Goal: Task Accomplishment & Management: Check status

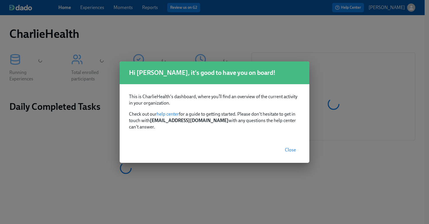
click at [294, 148] on span "Close" at bounding box center [290, 150] width 11 height 6
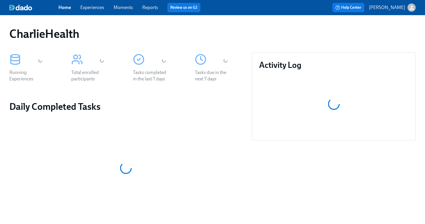
click at [86, 9] on link "Experiences" at bounding box center [92, 8] width 24 height 6
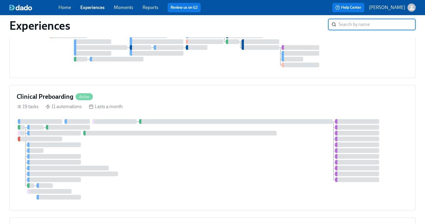
scroll to position [197, 0]
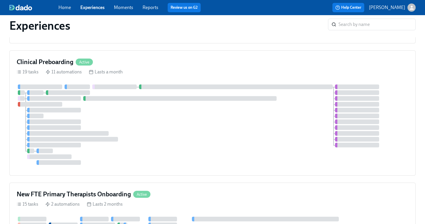
click at [153, 75] on div "19 tasks 11 automations Lasts a month" at bounding box center [212, 72] width 391 height 6
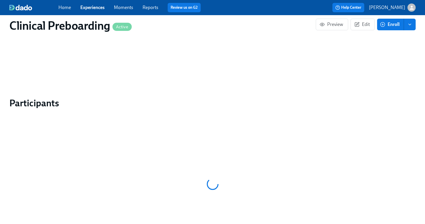
scroll to position [552, 0]
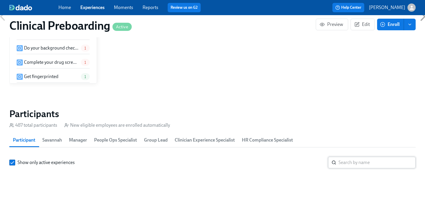
click at [359, 157] on input "search" at bounding box center [376, 163] width 77 height 12
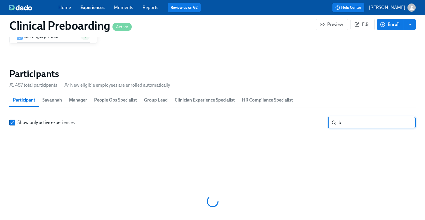
scroll to position [0, 7744]
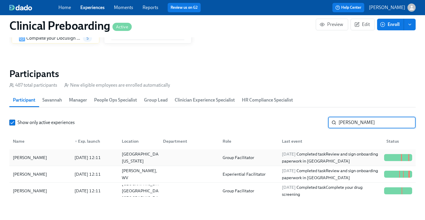
type input "[PERSON_NAME]"
click at [52, 153] on div "[PERSON_NAME]" at bounding box center [40, 158] width 59 height 12
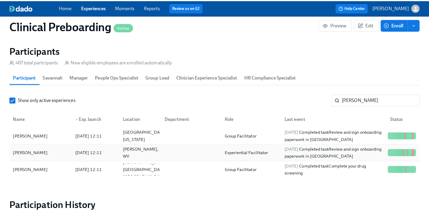
scroll to position [621, 0]
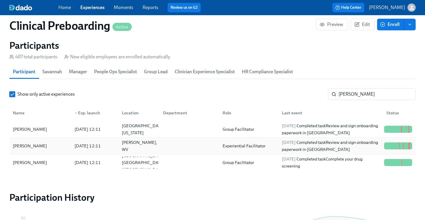
click at [41, 146] on div "[PERSON_NAME]" at bounding box center [30, 145] width 39 height 7
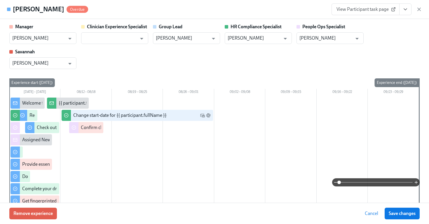
click at [382, 10] on span "View Participant task page" at bounding box center [365, 9] width 58 height 6
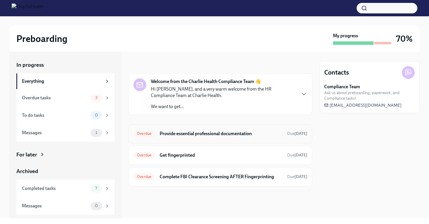
click at [231, 137] on div "Overdue Provide essential professional documentation Due 8 days ago" at bounding box center [220, 133] width 174 height 9
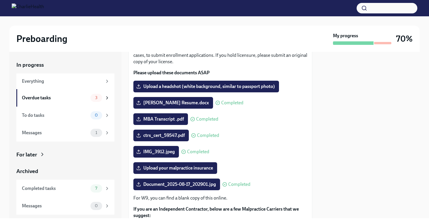
scroll to position [47, 0]
